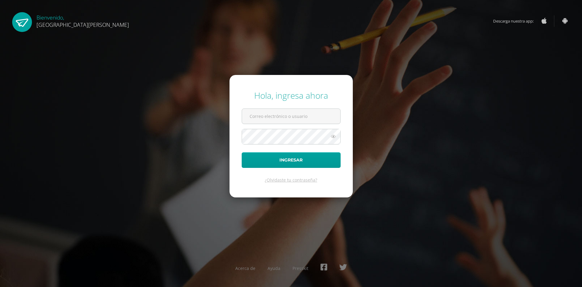
type input "info1+brithanyquixtan@edoo.io"
drag, startPoint x: 0, startPoint y: 0, endPoint x: 287, endPoint y: 117, distance: 309.8
click at [287, 117] on input "info1+brithanyquixtan@edoo.io" at bounding box center [291, 116] width 98 height 15
drag, startPoint x: 394, startPoint y: 135, endPoint x: 391, endPoint y: 136, distance: 3.1
click at [394, 135] on div "Hola, ingresa ahora info1+brithanyquixtan@edoo.io Ingresar ¿Olvidaste tu contra…" at bounding box center [291, 143] width 393 height 117
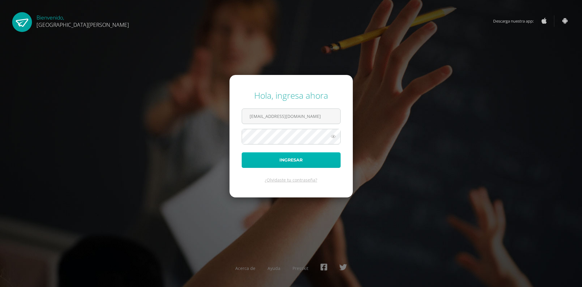
click at [325, 162] on button "Ingresar" at bounding box center [291, 160] width 99 height 16
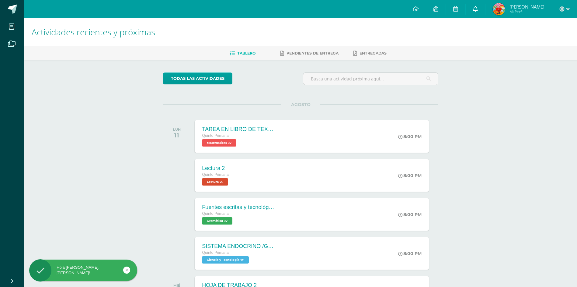
click at [473, 10] on link at bounding box center [475, 9] width 19 height 18
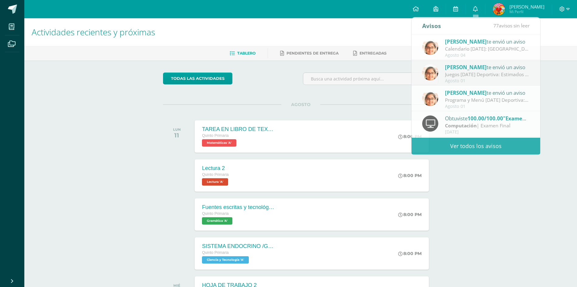
click at [119, 89] on div "Actividades recientes y próximas Tablero Pendientes de entrega Entregadas todas…" at bounding box center [300, 201] width 553 height 367
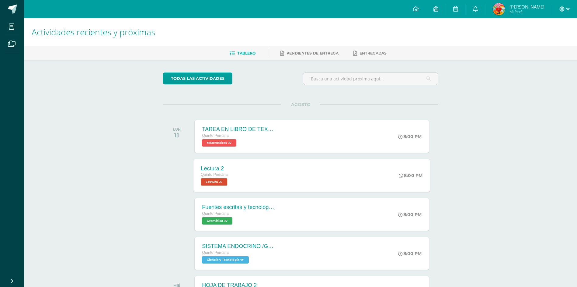
click at [271, 191] on div "Lectura 2 Quinto Primaria Lectura 'A' 8:00 PM Lectura 2 Lectura Cargando conten…" at bounding box center [312, 175] width 237 height 33
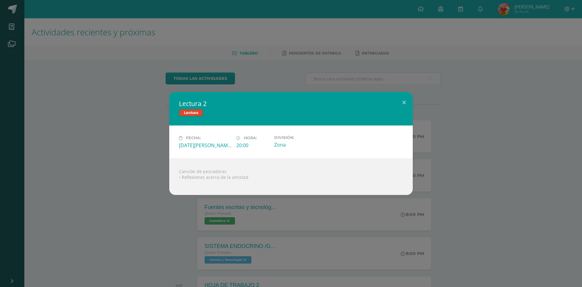
click at [177, 203] on div "Lectura 2 Lectura Fecha: [DATE][PERSON_NAME] Hora: 20:00 División: Zona" at bounding box center [291, 143] width 582 height 287
